Goal: Task Accomplishment & Management: Use online tool/utility

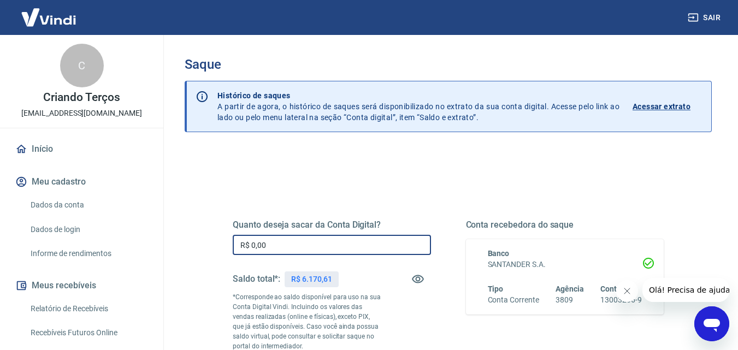
drag, startPoint x: 288, startPoint y: 254, endPoint x: 257, endPoint y: 251, distance: 31.3
click at [238, 254] on input "R$ 0,00" at bounding box center [332, 245] width 198 height 20
click at [266, 250] on input "R$ 0,00" at bounding box center [332, 245] width 198 height 20
click at [267, 249] on input "R$ 0,00" at bounding box center [332, 245] width 198 height 20
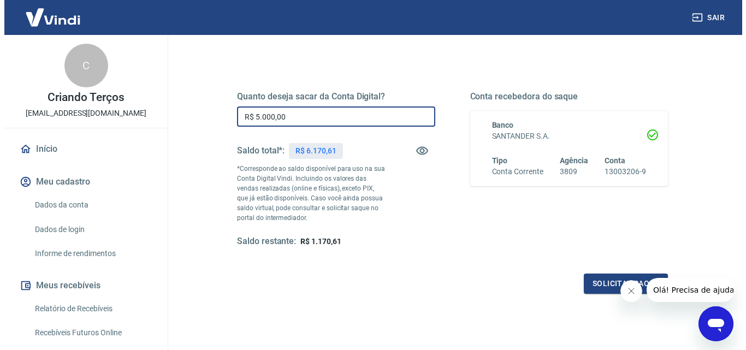
scroll to position [152, 0]
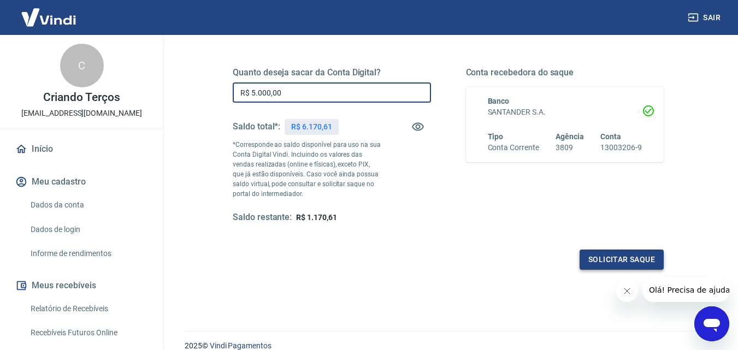
type input "R$ 5.000,00"
click at [619, 265] on button "Solicitar saque" at bounding box center [621, 260] width 84 height 20
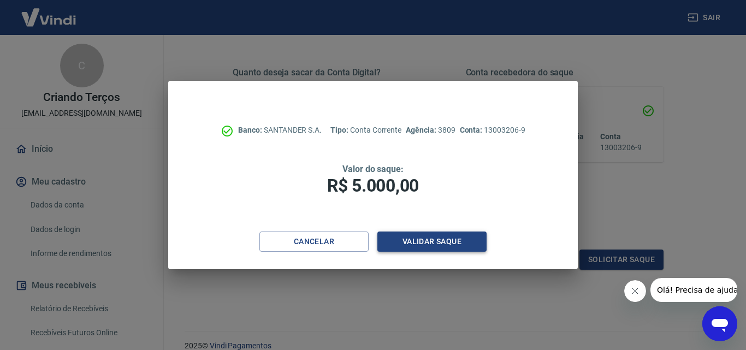
click at [422, 235] on button "Validar saque" at bounding box center [431, 242] width 109 height 20
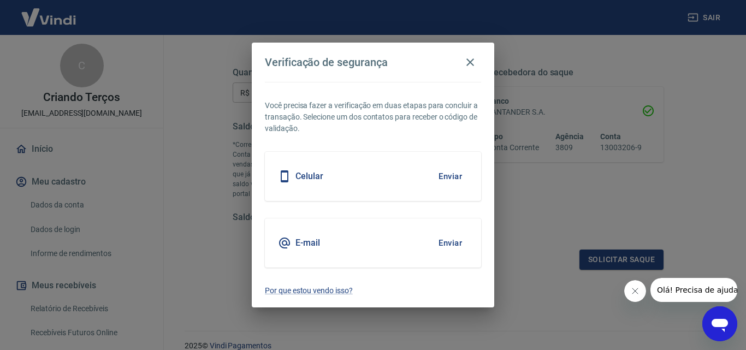
click at [458, 247] on button "Enviar" at bounding box center [449, 243] width 35 height 23
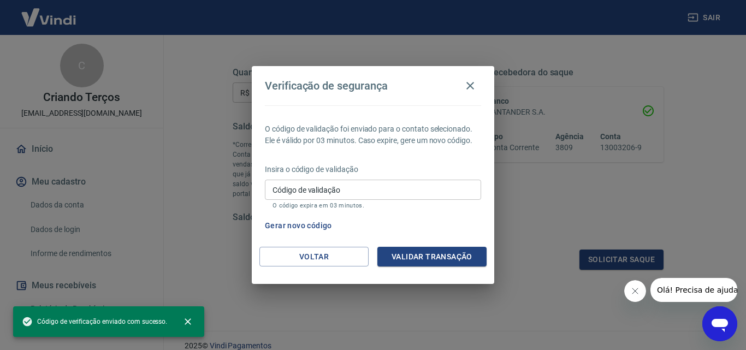
click at [281, 182] on div "Código de validação Código de validação O código expira em 03 minutos." at bounding box center [373, 194] width 216 height 29
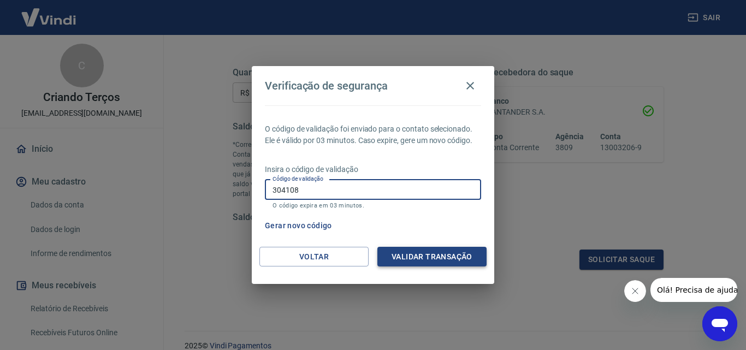
type input "304108"
click at [390, 265] on button "Validar transação" at bounding box center [431, 257] width 109 height 20
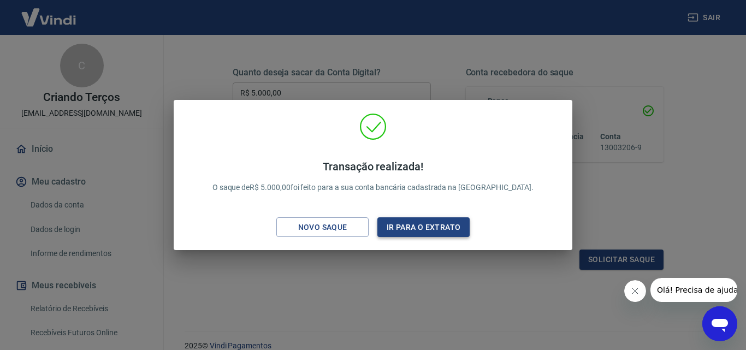
click at [444, 230] on button "Ir para o extrato" at bounding box center [423, 227] width 92 height 20
